Goal: Task Accomplishment & Management: Manage account settings

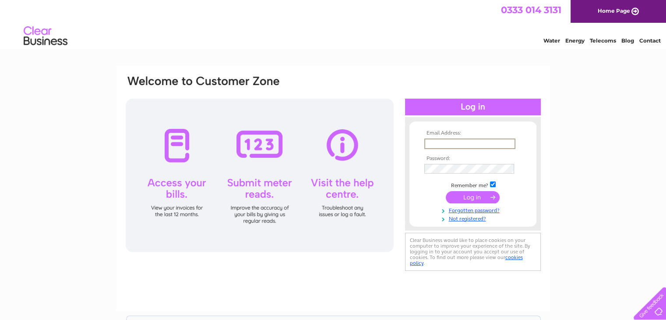
click at [450, 141] on input "text" at bounding box center [469, 143] width 91 height 11
type input "lochshore.eng@hotmail.co.uk"
click at [470, 195] on input "submit" at bounding box center [473, 196] width 54 height 12
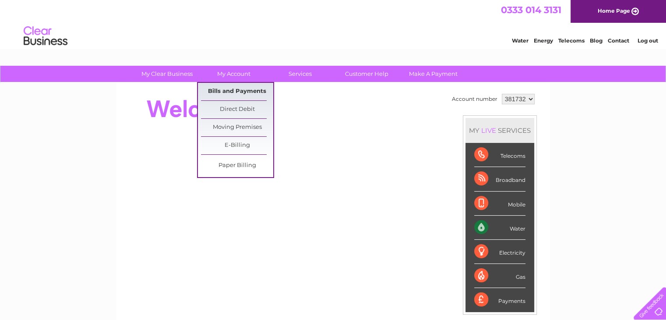
click at [230, 89] on link "Bills and Payments" at bounding box center [237, 92] width 72 height 18
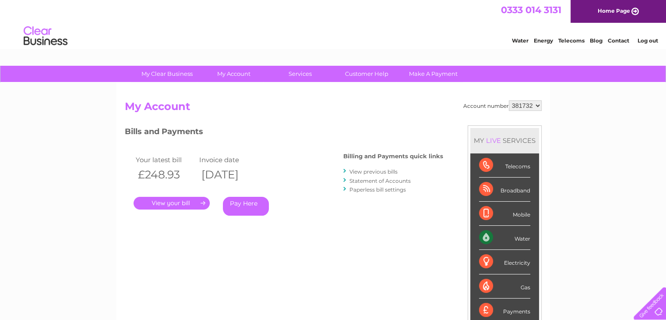
click at [372, 173] on link "View previous bills" at bounding box center [374, 171] width 48 height 7
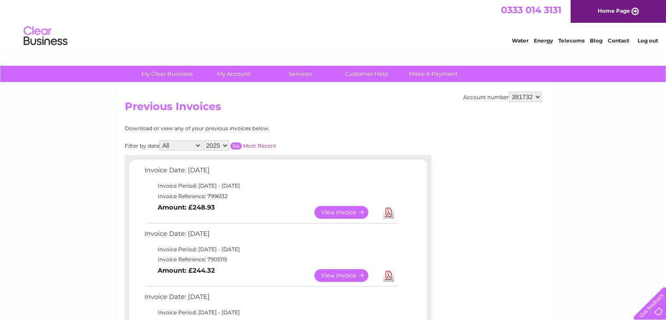
click at [339, 276] on link "View" at bounding box center [347, 275] width 64 height 13
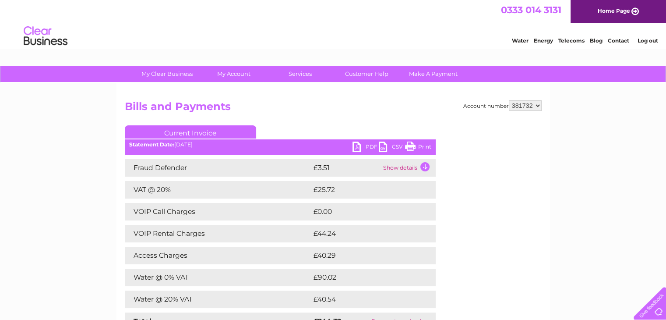
click at [357, 145] on link "PDF" at bounding box center [366, 147] width 26 height 13
drag, startPoint x: 669, startPoint y: 152, endPoint x: 629, endPoint y: 57, distance: 103.1
click at [646, 39] on link "Log out" at bounding box center [647, 40] width 21 height 7
